Goal: Complete application form

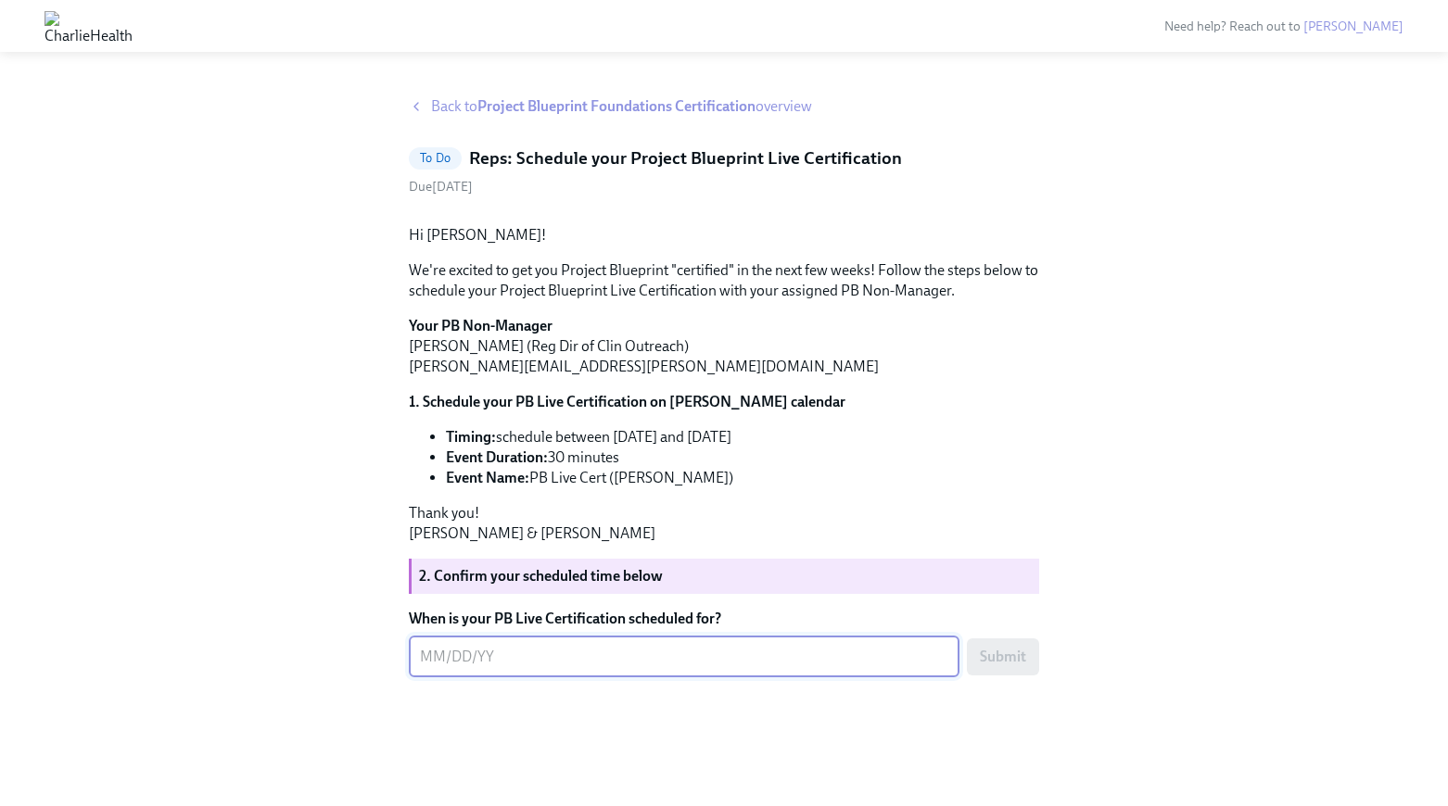
scroll to position [113, 0]
type textarea "09172025"
click at [1261, 626] on div "Back to Project Blueprint Foundations Certification overview To Do Reps: Schedu…" at bounding box center [724, 428] width 1388 height 665
drag, startPoint x: 563, startPoint y: 697, endPoint x: 330, endPoint y: 688, distance: 233.7
click at [330, 688] on div "Back to Project Blueprint Foundations Certification overview To Do Reps: Schedu…" at bounding box center [724, 428] width 1388 height 665
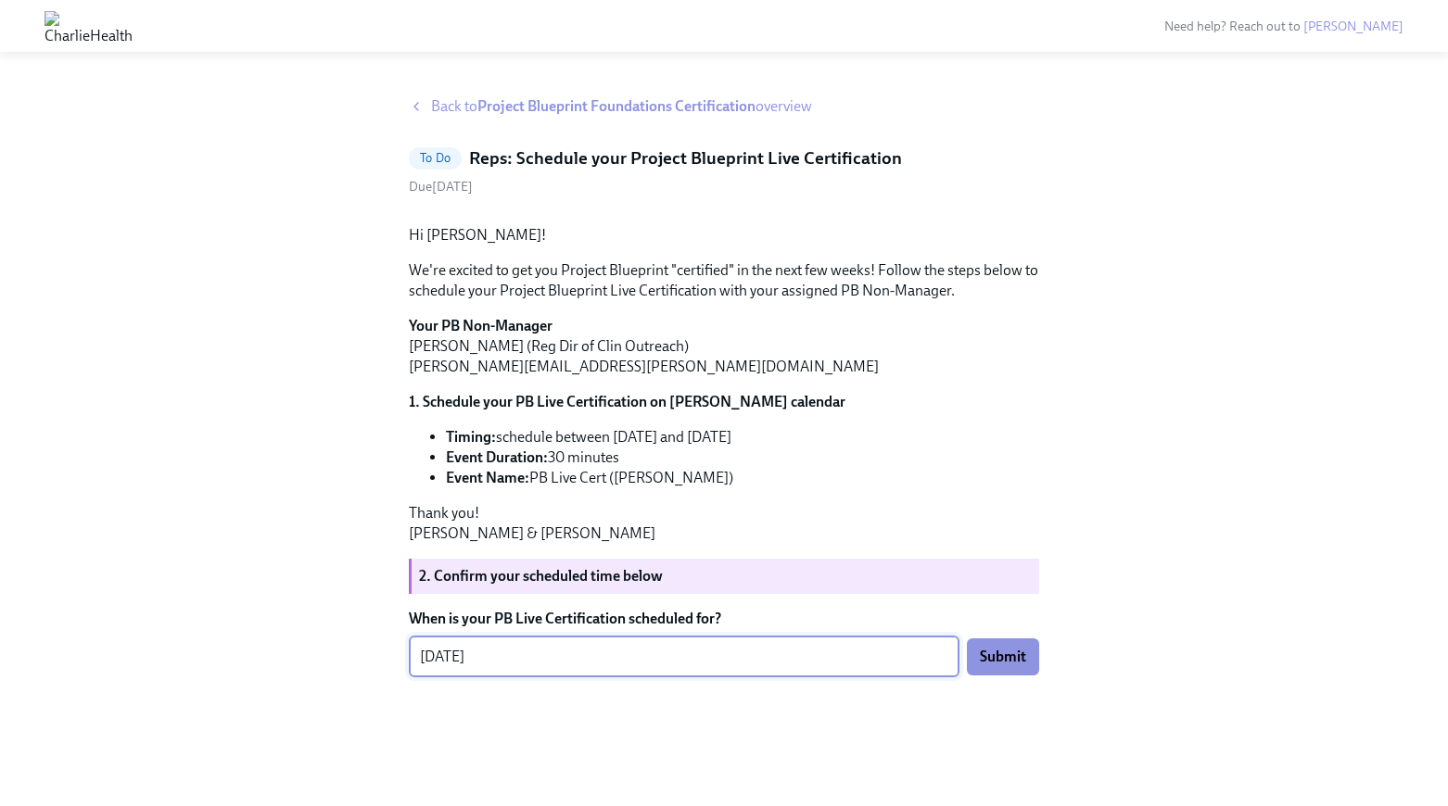
type textarea "09/17/2025"
click at [1055, 520] on div "Back to Project Blueprint Foundations Certification overview To Do Reps: Schedu…" at bounding box center [724, 428] width 1388 height 665
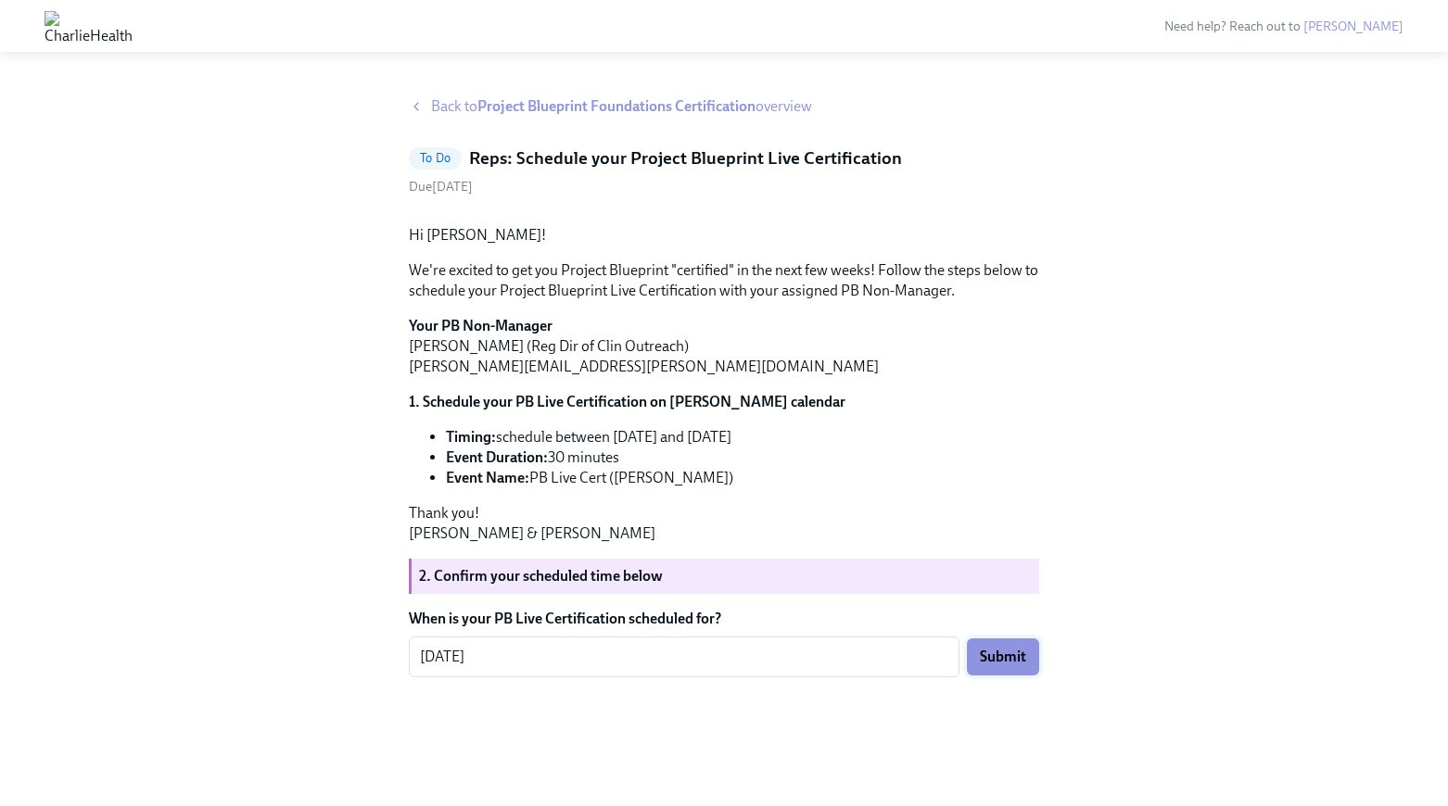
click at [1008, 666] on span "Submit" at bounding box center [1003, 657] width 46 height 19
